Goal: Transaction & Acquisition: Purchase product/service

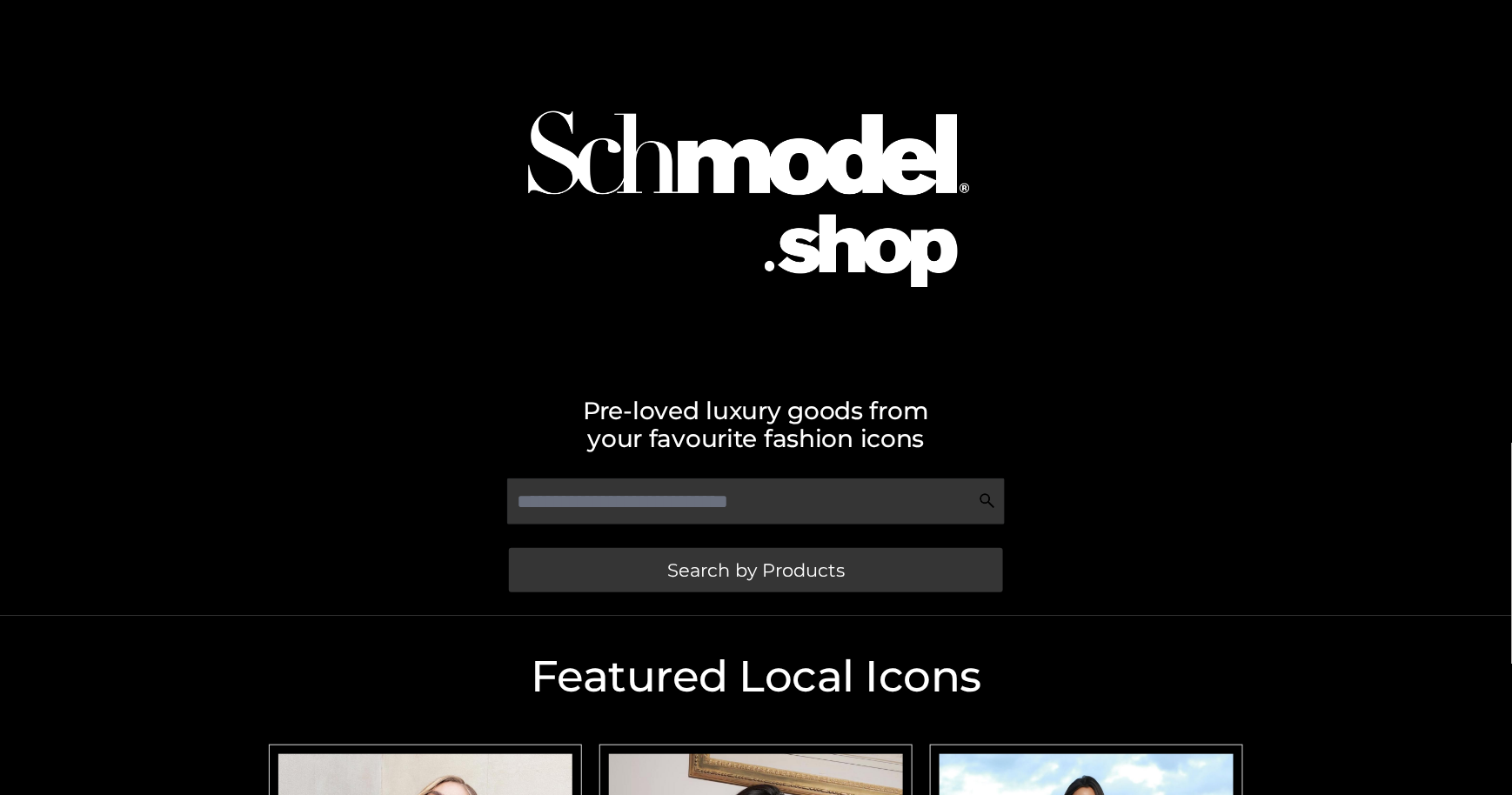
click at [1028, 345] on img at bounding box center [756, 184] width 545 height 350
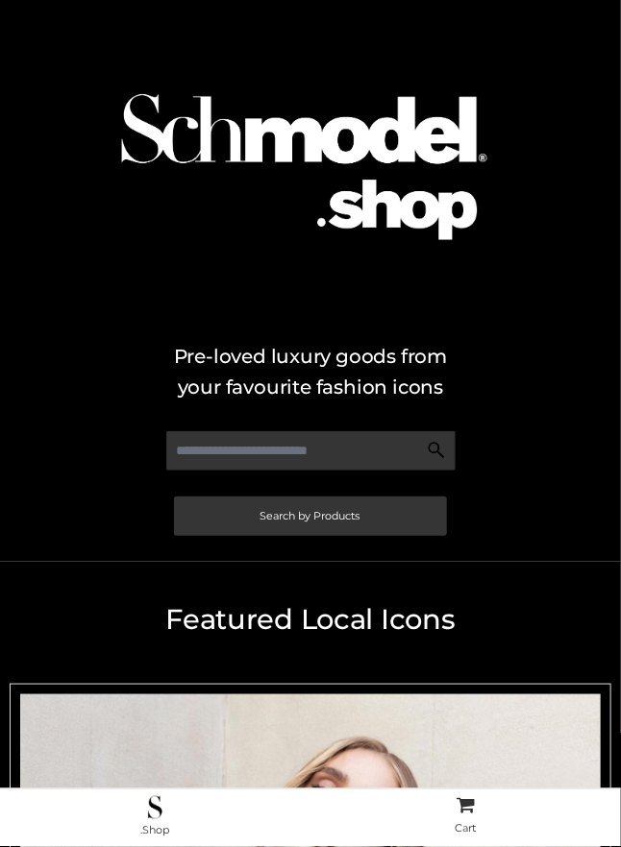
scroll to position [782, 0]
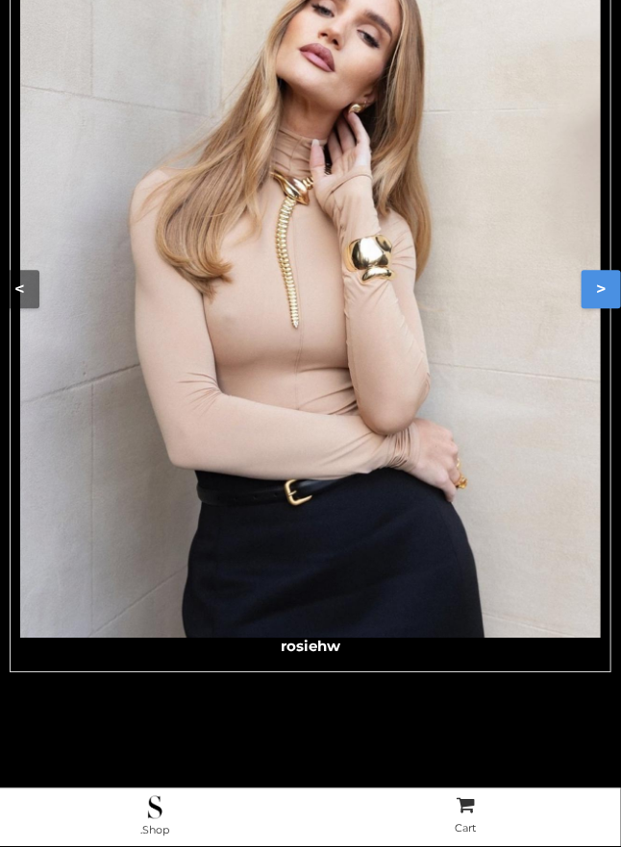
click at [595, 281] on button ">" at bounding box center [600, 289] width 39 height 38
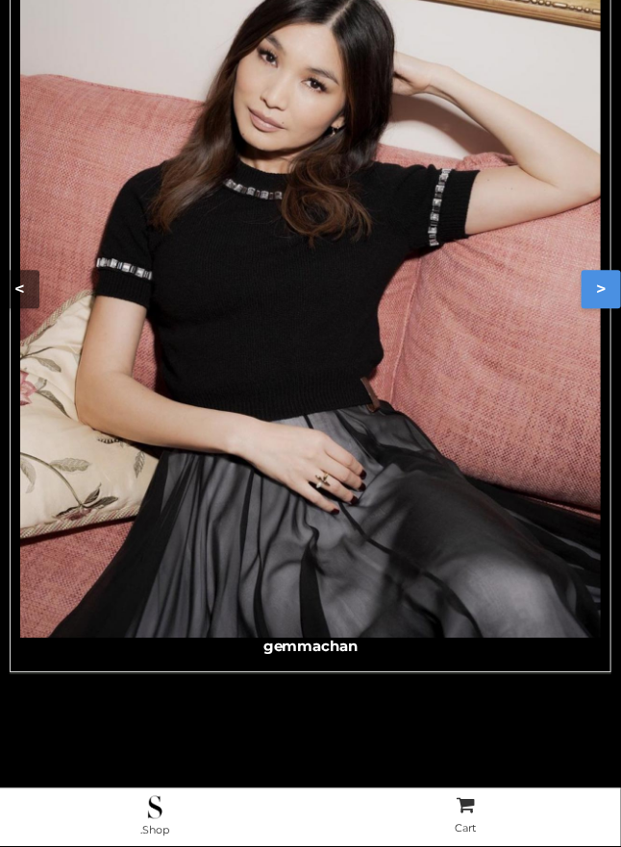
scroll to position [0, 0]
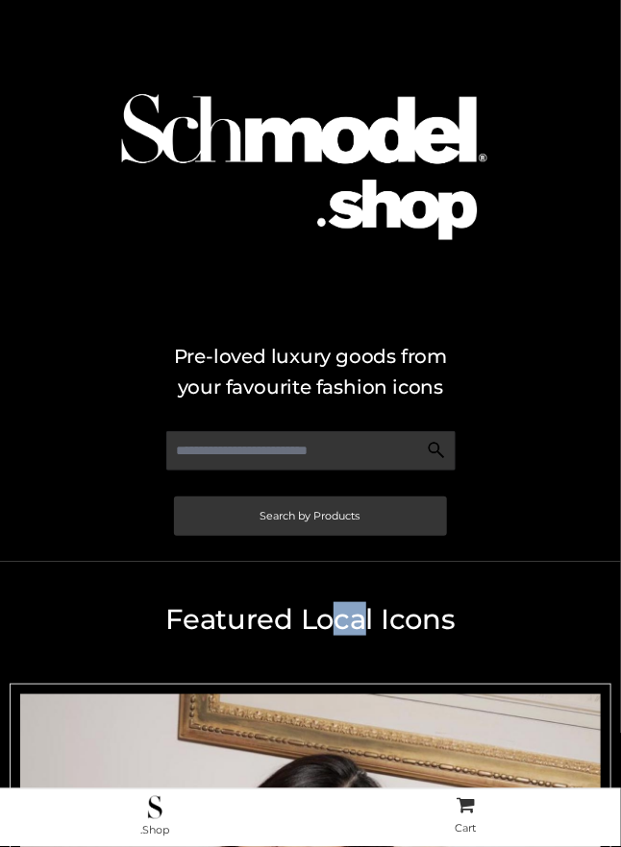
drag, startPoint x: 340, startPoint y: 600, endPoint x: 367, endPoint y: 666, distance: 71.5
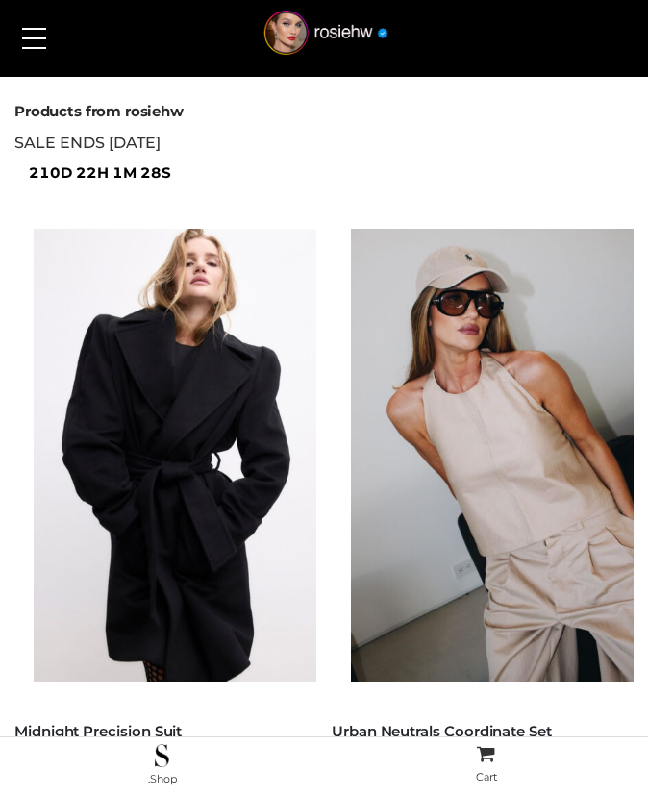
click at [135, 406] on img at bounding box center [185, 455] width 302 height 453
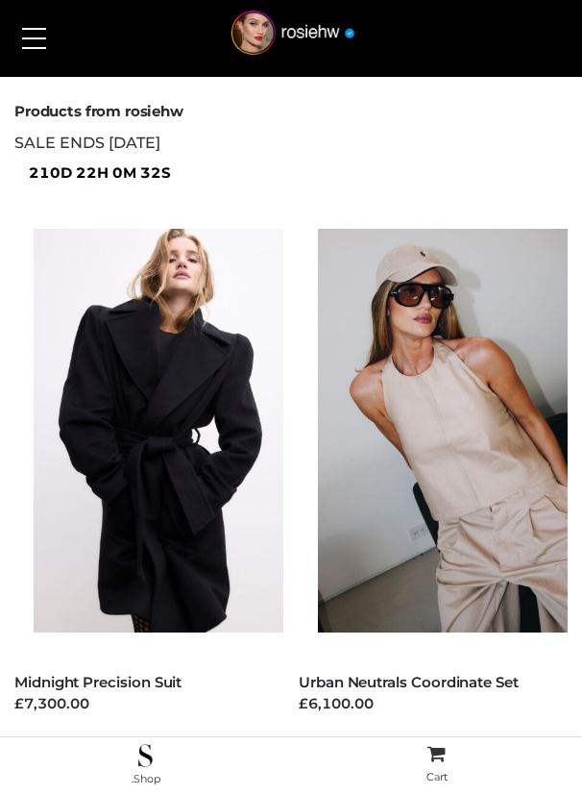
click at [41, 40] on button at bounding box center [33, 38] width 43 height 48
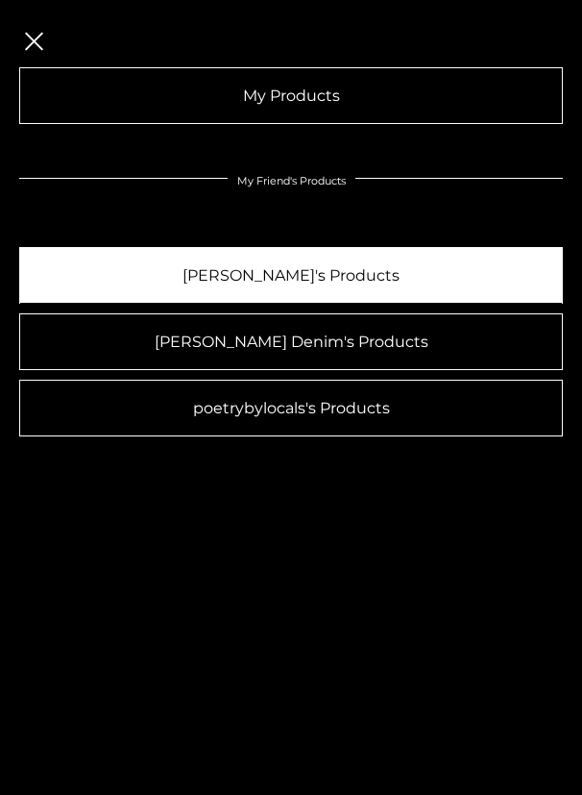
click at [262, 273] on link "[PERSON_NAME]'s Products" at bounding box center [291, 275] width 544 height 57
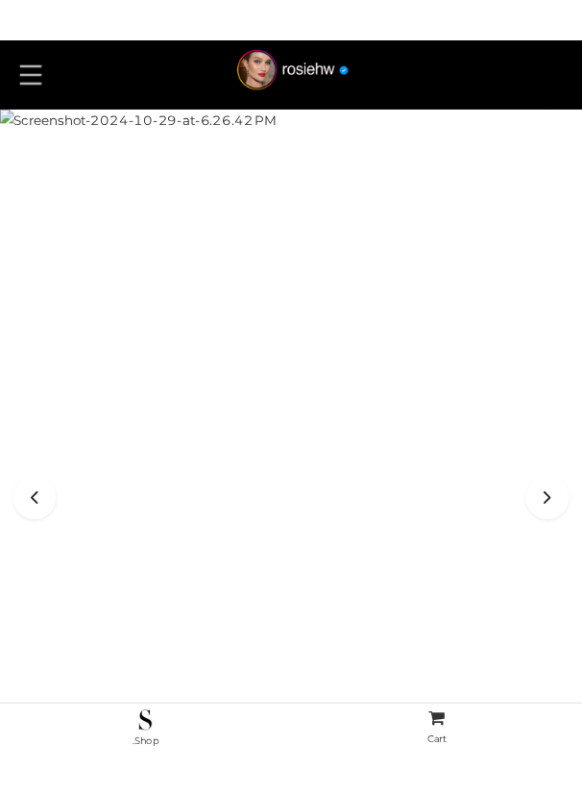
scroll to position [926, 0]
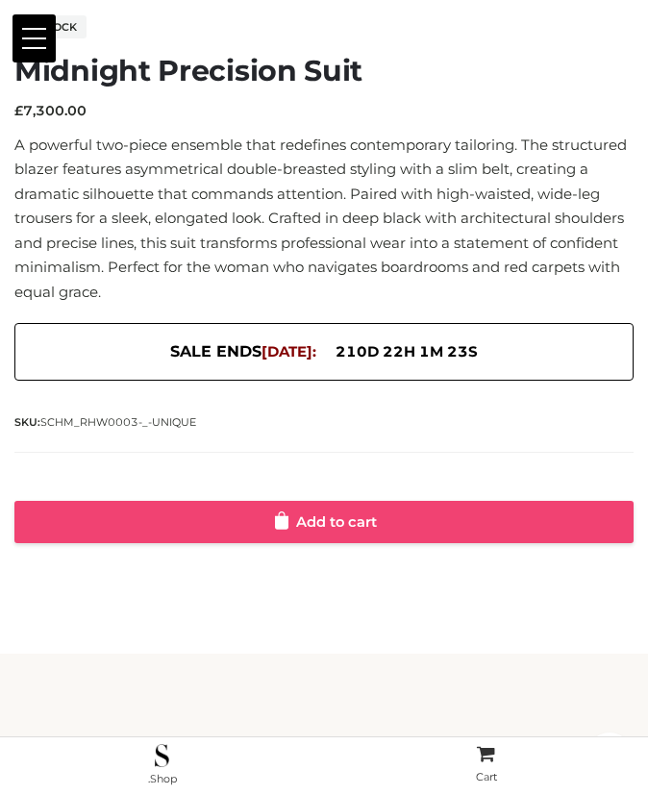
click at [340, 520] on link "Add to cart" at bounding box center [323, 522] width 619 height 42
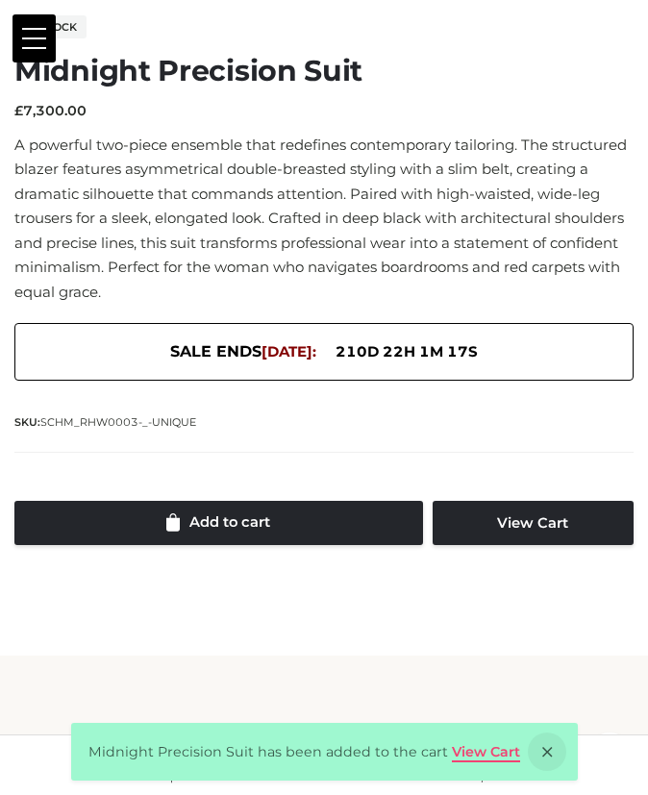
click at [474, 747] on link "View Cart" at bounding box center [486, 751] width 68 height 17
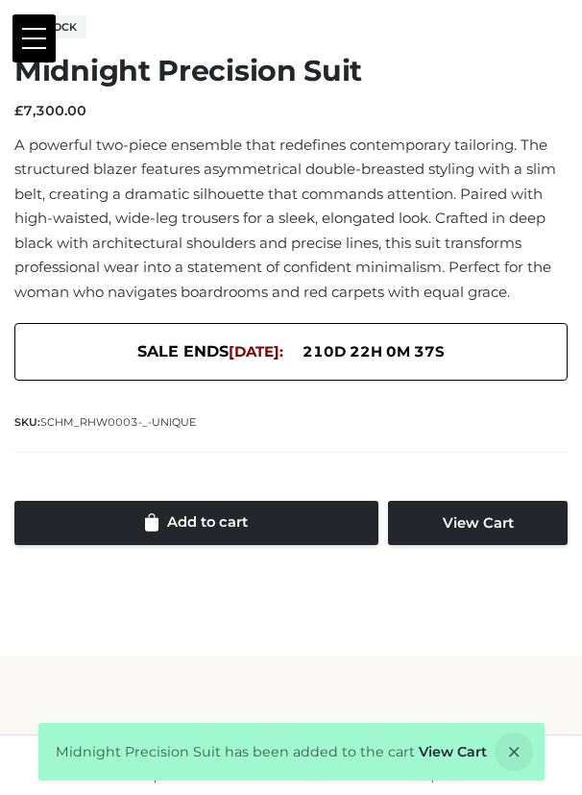
scroll to position [842, 0]
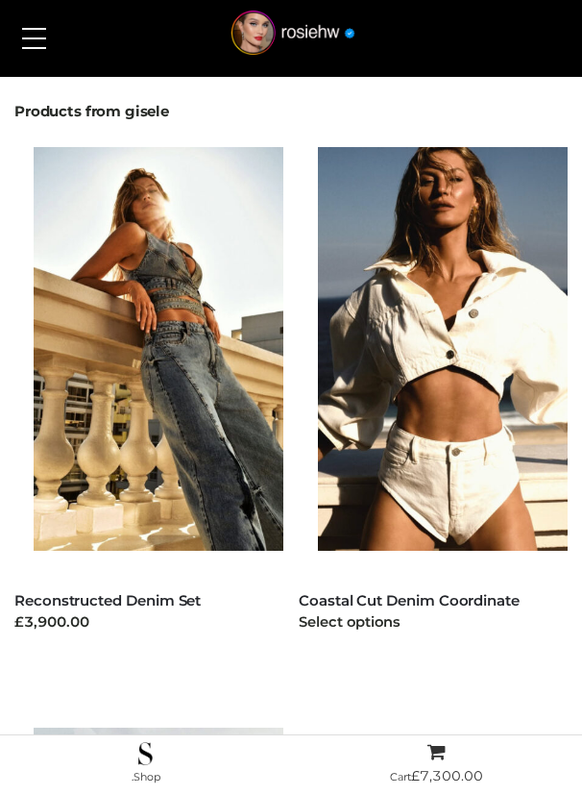
scroll to position [600, 0]
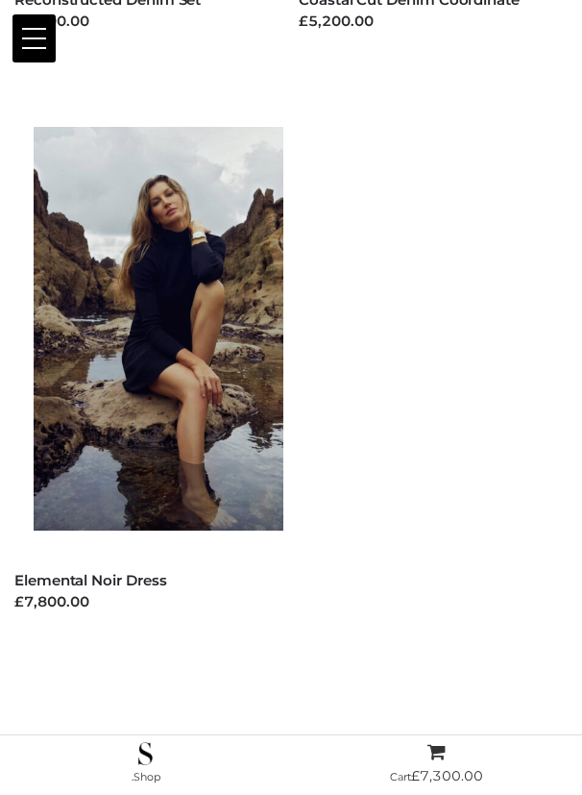
click at [37, 32] on button at bounding box center [33, 38] width 43 height 48
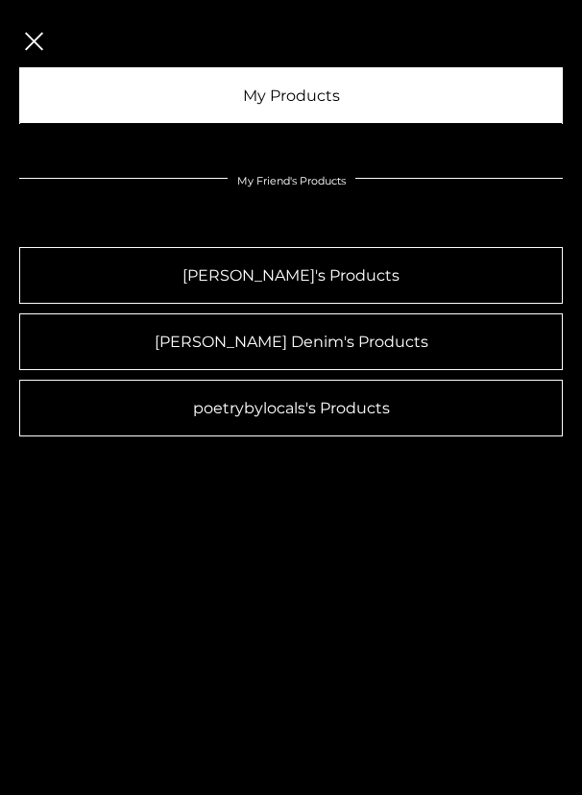
click at [102, 109] on link "My Products" at bounding box center [291, 95] width 544 height 57
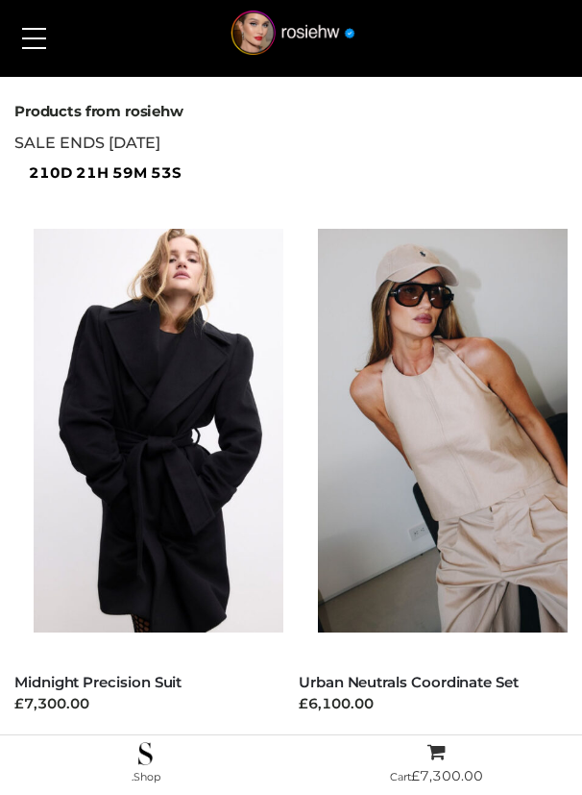
click at [31, 37] on span at bounding box center [34, 38] width 24 height 2
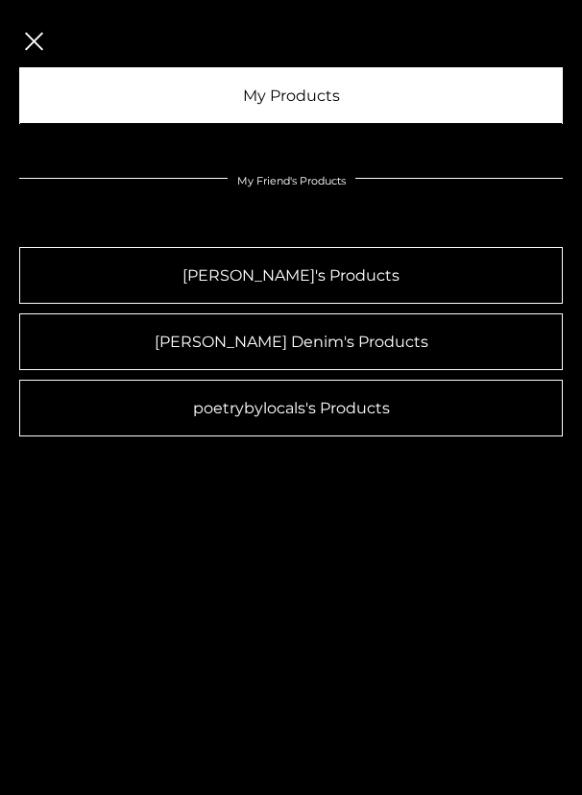
click at [246, 92] on link "My Products" at bounding box center [291, 95] width 544 height 57
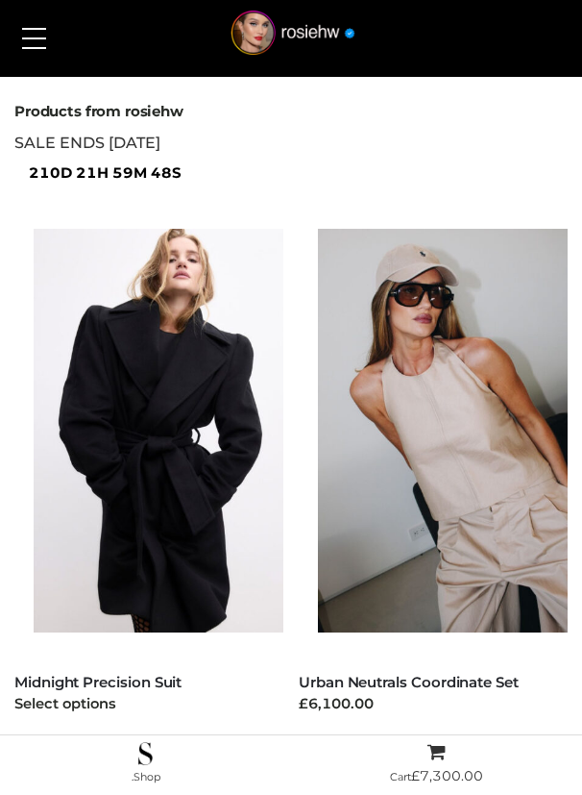
click at [190, 457] on img at bounding box center [168, 431] width 269 height 404
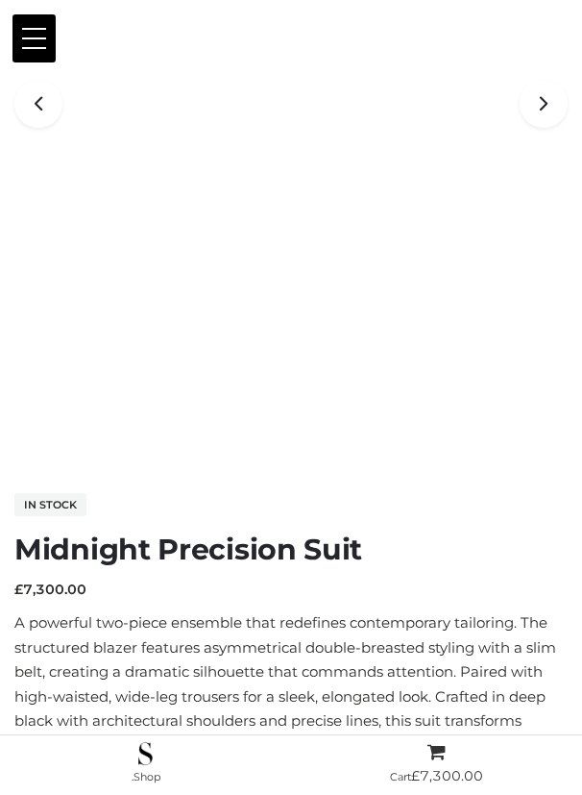
scroll to position [840, 0]
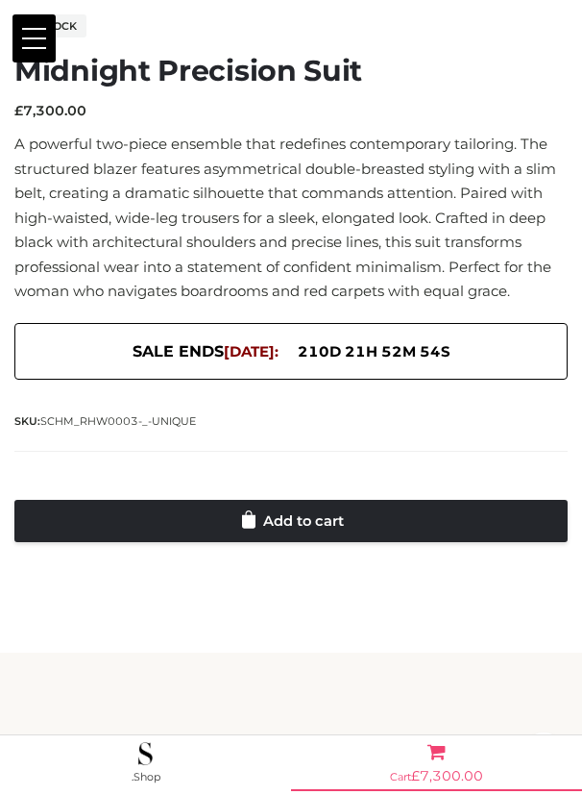
click at [459, 767] on bdi "£ 7,300.00" at bounding box center [447, 775] width 72 height 17
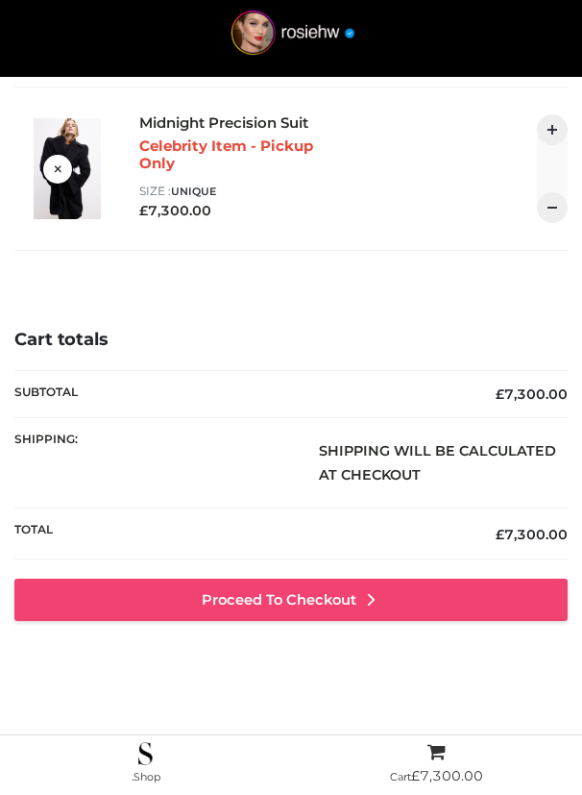
click at [306, 592] on link "Proceed to Checkout" at bounding box center [290, 599] width 553 height 42
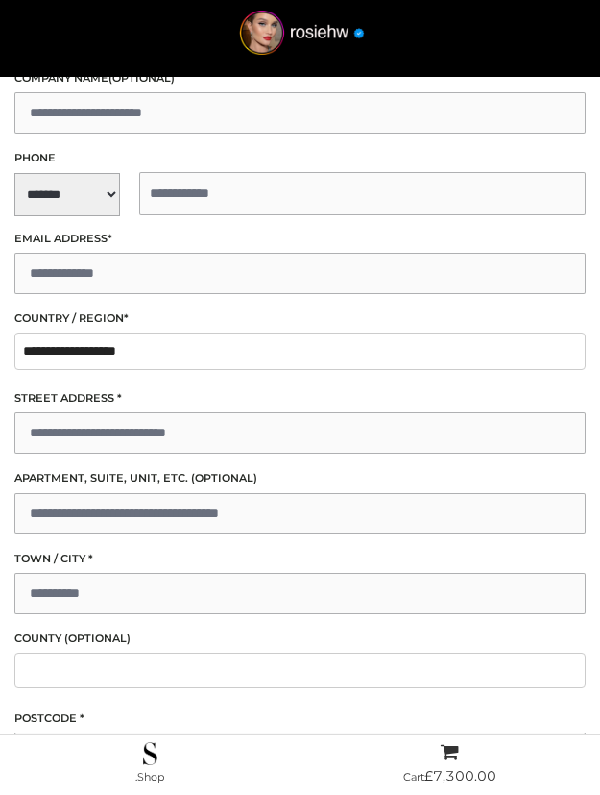
scroll to position [812, 0]
